Goal: Check status: Check status

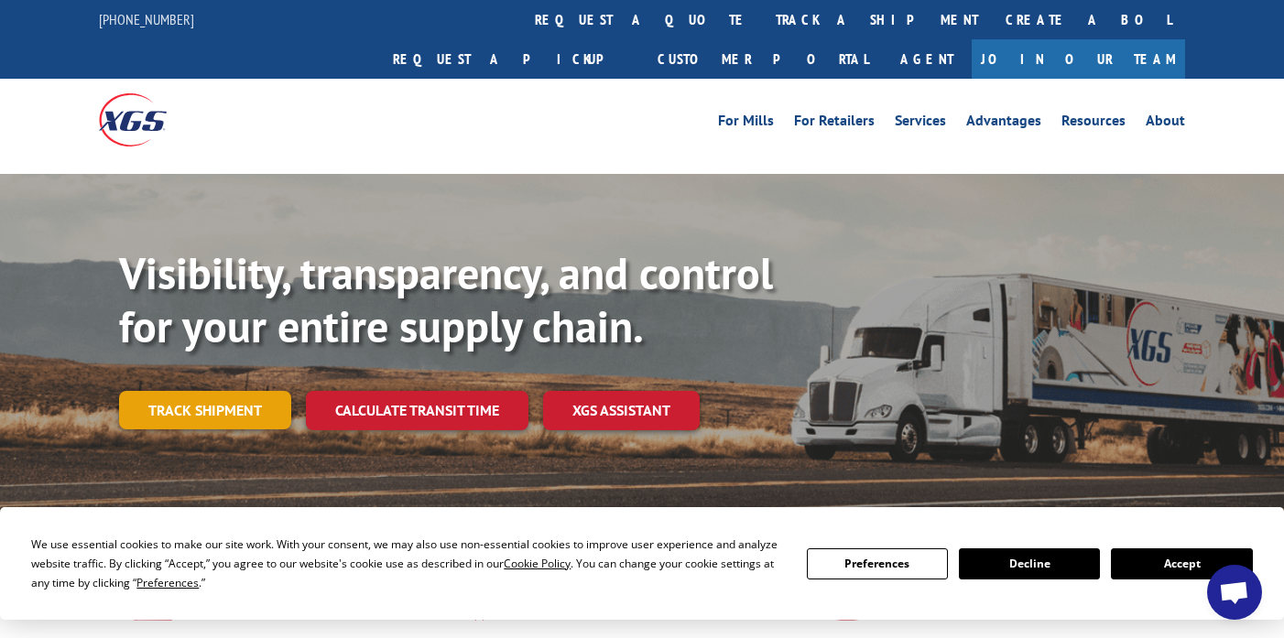
click at [233, 391] on link "Track shipment" at bounding box center [205, 410] width 172 height 38
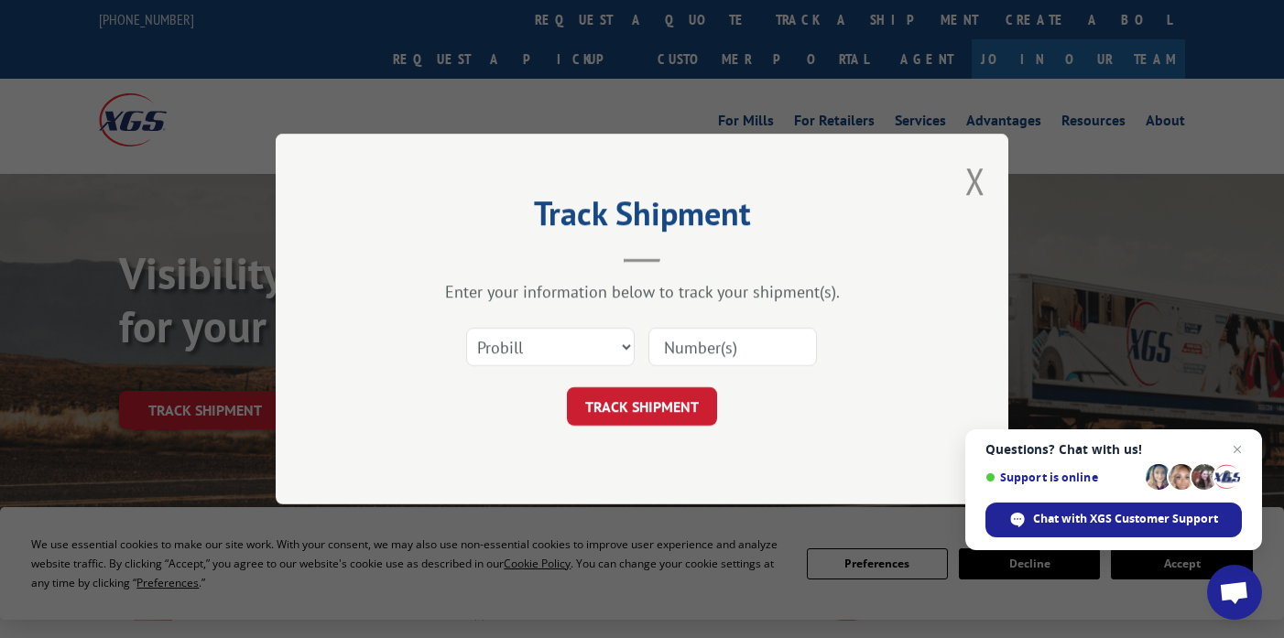
click at [681, 352] on input at bounding box center [732, 347] width 168 height 38
click at [685, 354] on input at bounding box center [732, 347] width 168 height 38
paste input "293845"
type input "293845"
click at [649, 396] on button "TRACK SHIPMENT" at bounding box center [642, 406] width 150 height 38
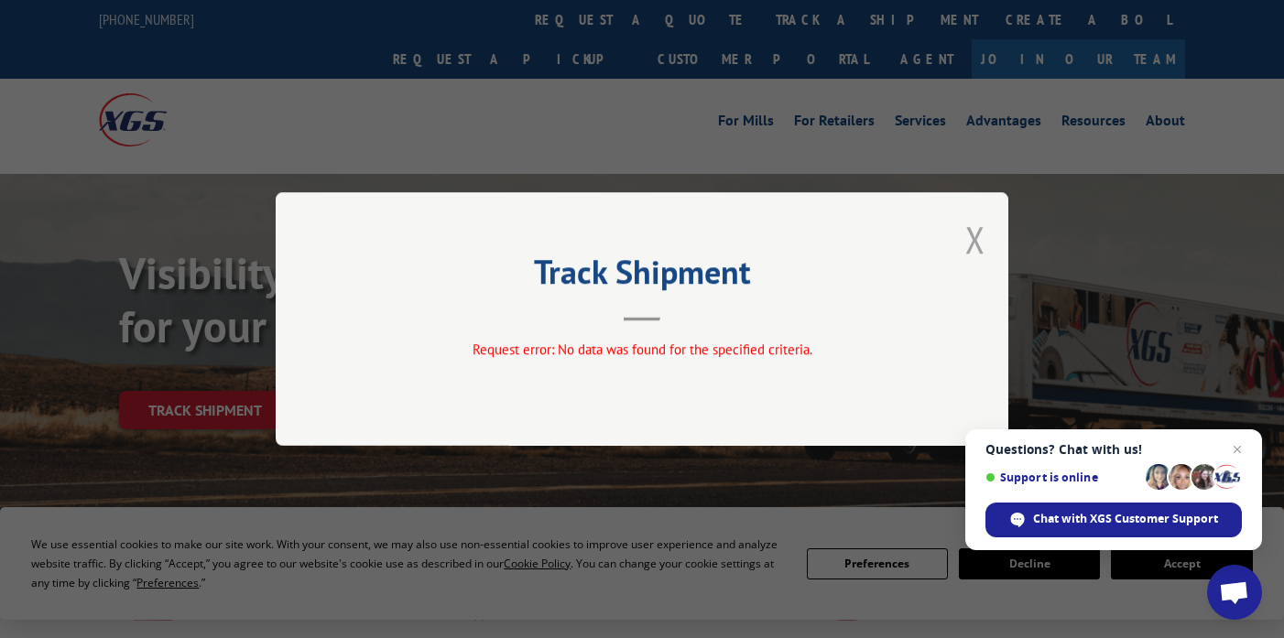
click at [982, 237] on button "Close modal" at bounding box center [975, 239] width 20 height 49
